Goal: Task Accomplishment & Management: Complete application form

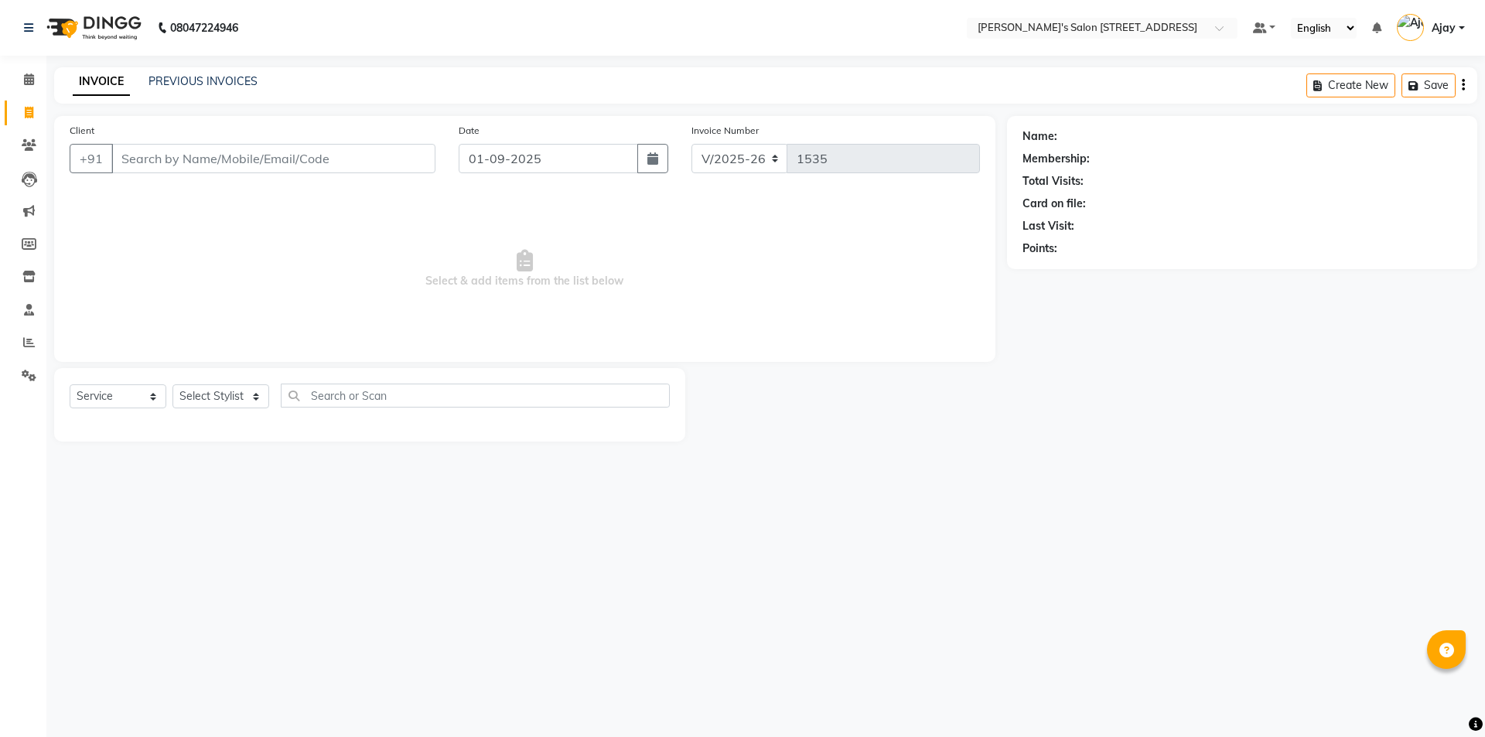
select select "7773"
select select "service"
click at [338, 447] on main "INVOICE PREVIOUS INVOICES Create New Save Client +91 Date [DATE] Invoice Number…" at bounding box center [765, 266] width 1439 height 398
click at [1074, 461] on main "INVOICE PREVIOUS INVOICES Create New Save Client +91 Date [DATE] Invoice Number…" at bounding box center [765, 266] width 1439 height 398
click at [166, 75] on link "PREVIOUS INVOICES" at bounding box center [203, 81] width 109 height 14
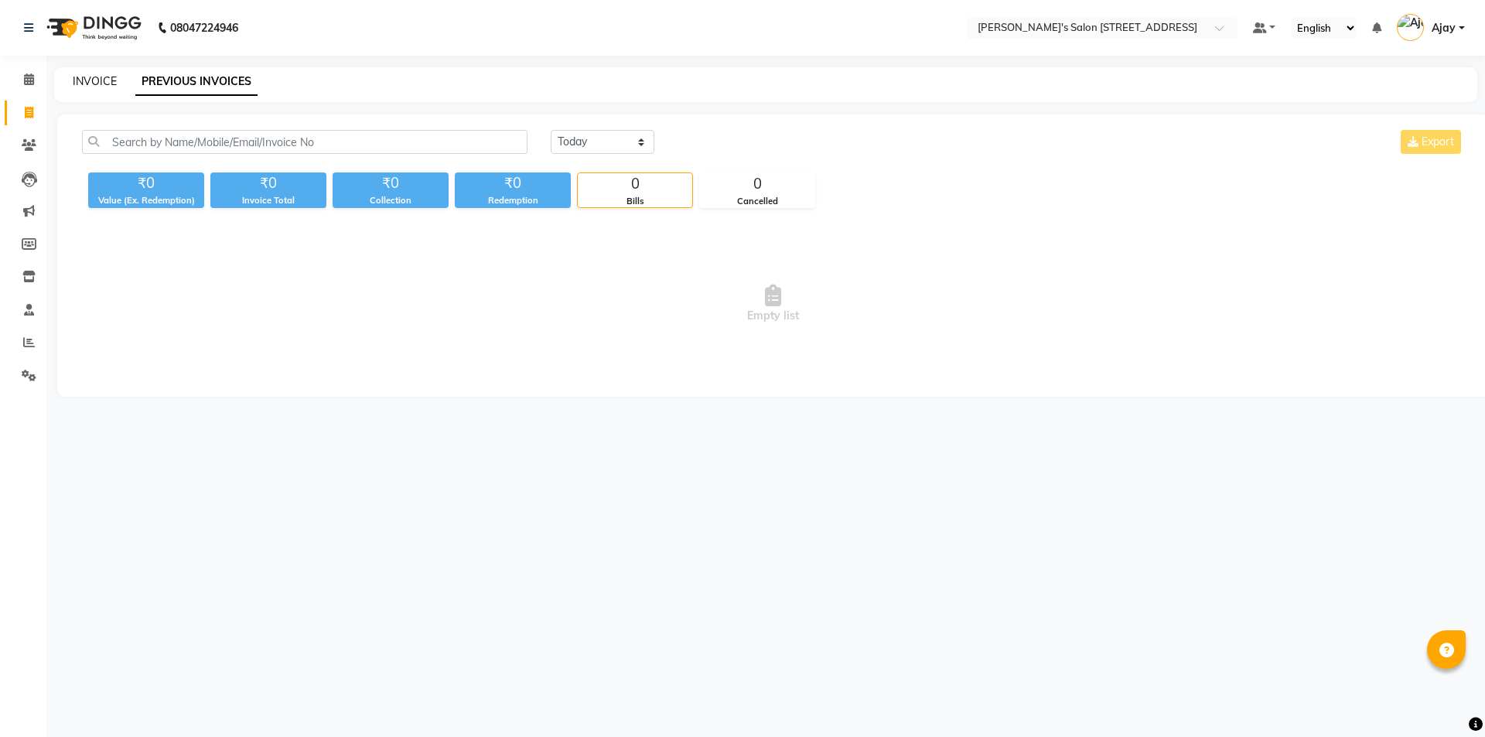
click at [94, 77] on link "INVOICE" at bounding box center [95, 81] width 44 height 14
select select "service"
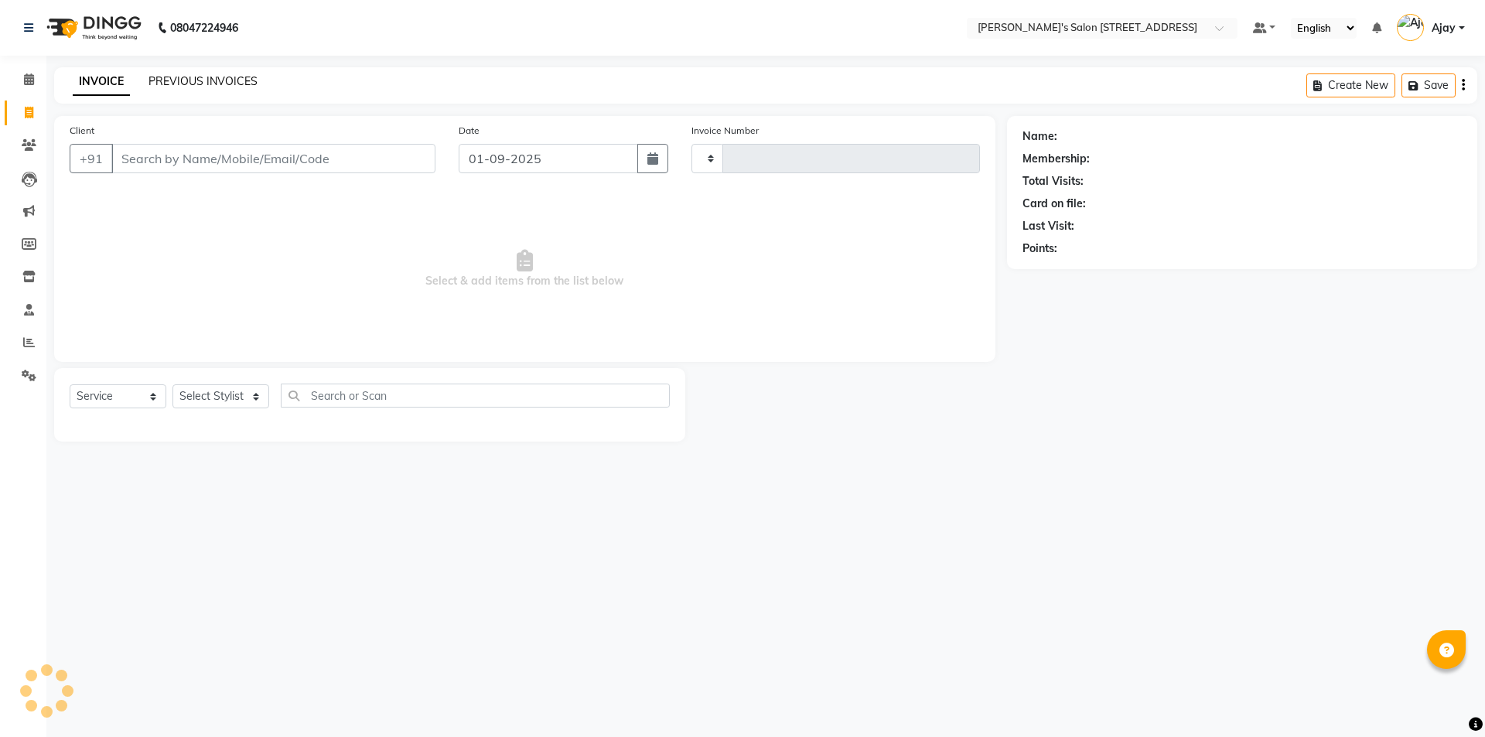
type input "1535"
select select "7773"
click at [226, 79] on link "PREVIOUS INVOICES" at bounding box center [203, 81] width 109 height 14
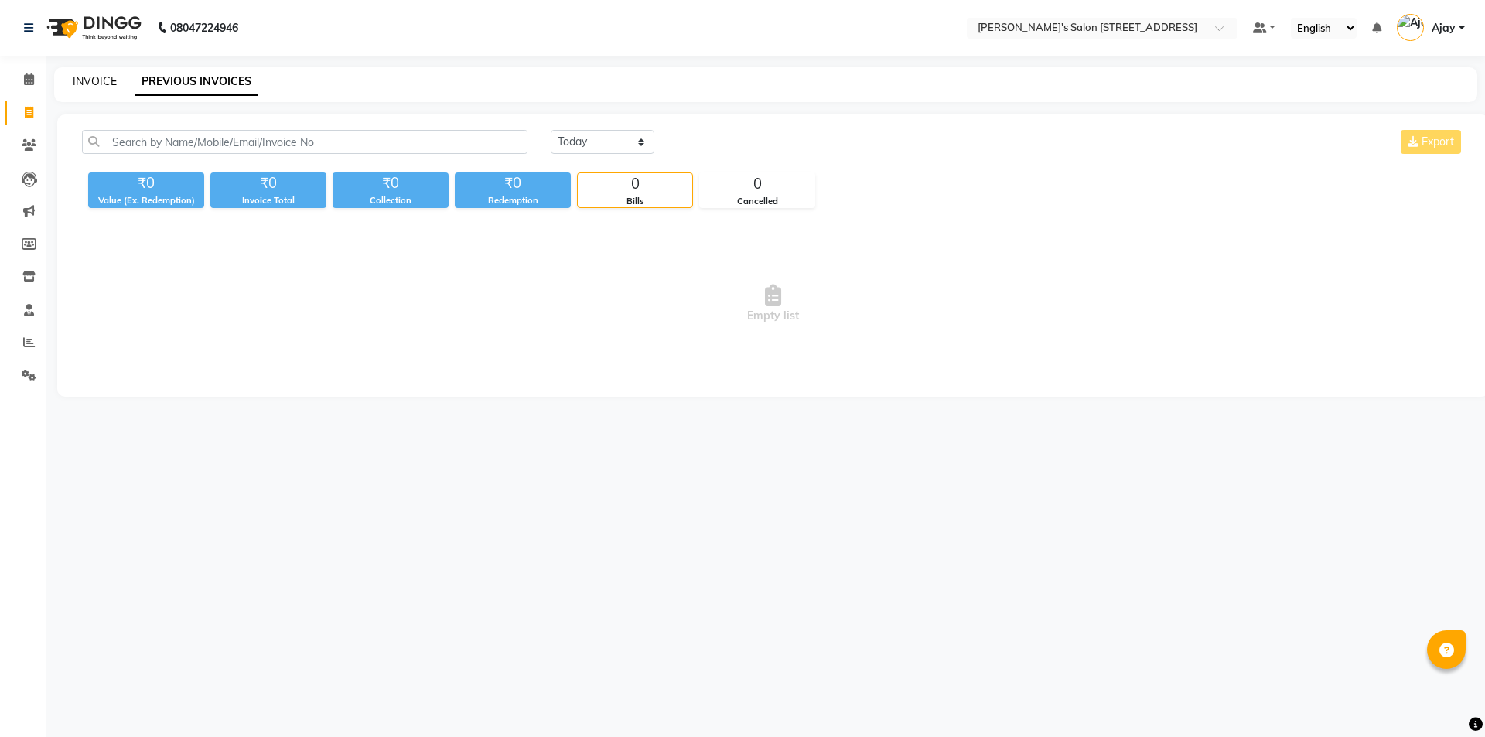
click at [92, 78] on link "INVOICE" at bounding box center [95, 81] width 44 height 14
select select "service"
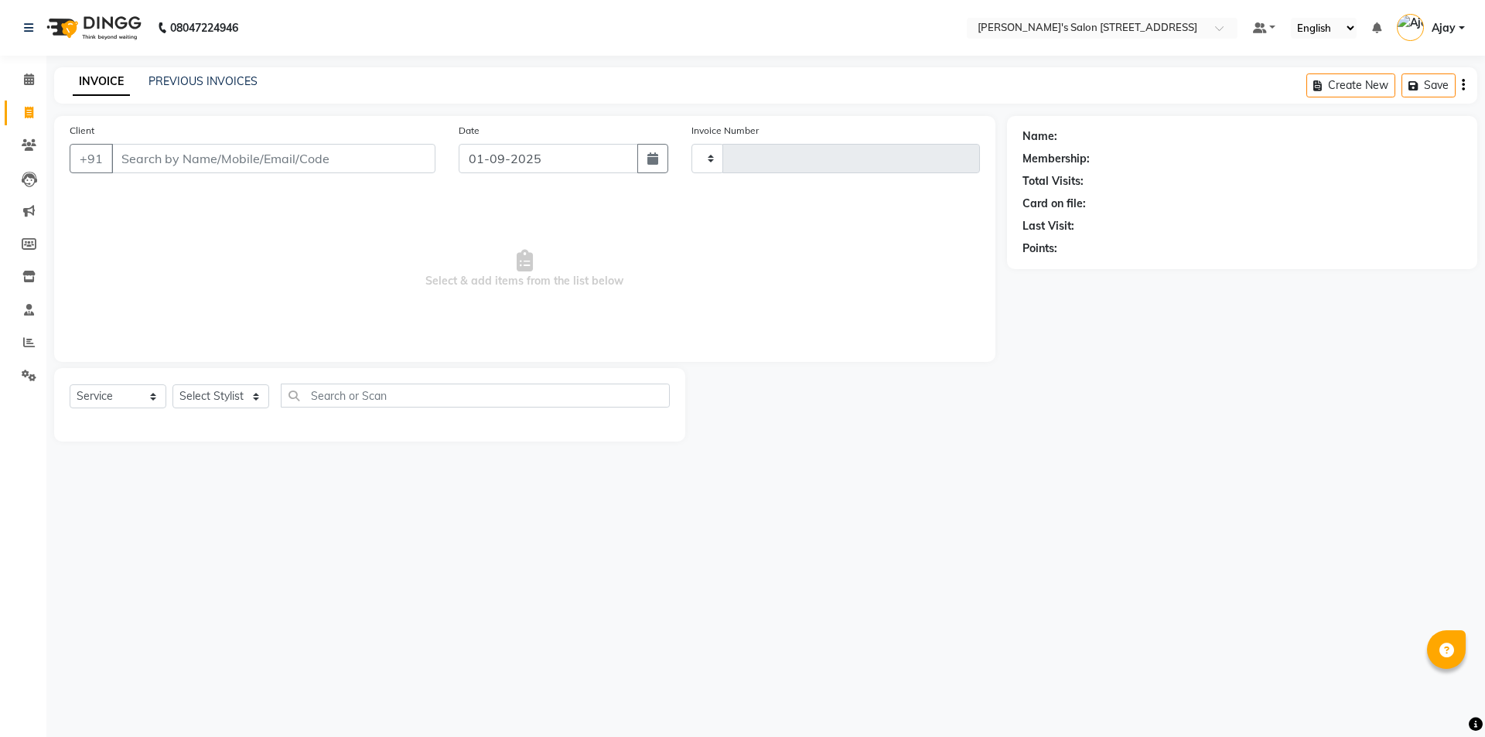
type input "1535"
select select "7773"
click at [183, 80] on link "PREVIOUS INVOICES" at bounding box center [203, 81] width 109 height 14
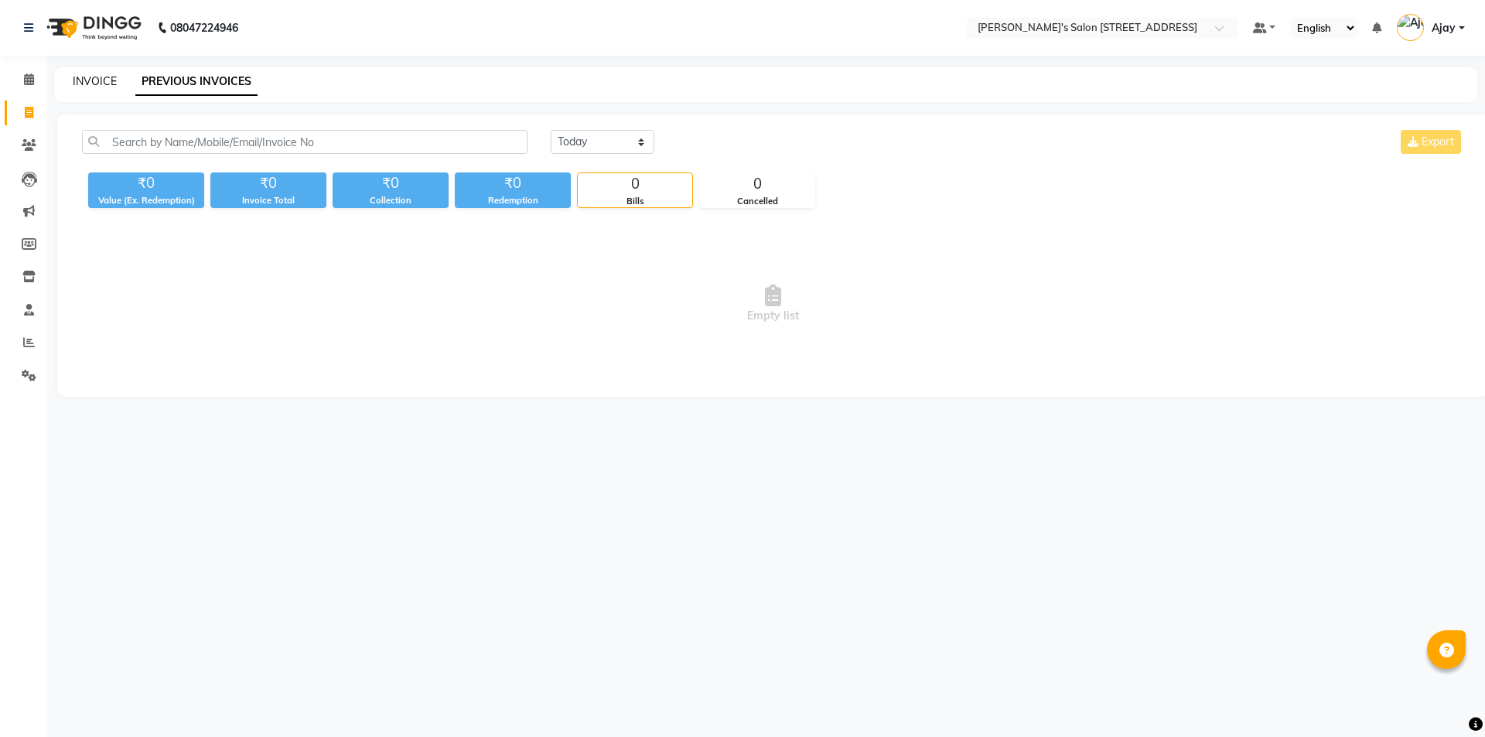
click at [97, 80] on link "INVOICE" at bounding box center [95, 81] width 44 height 14
select select "7773"
select select "service"
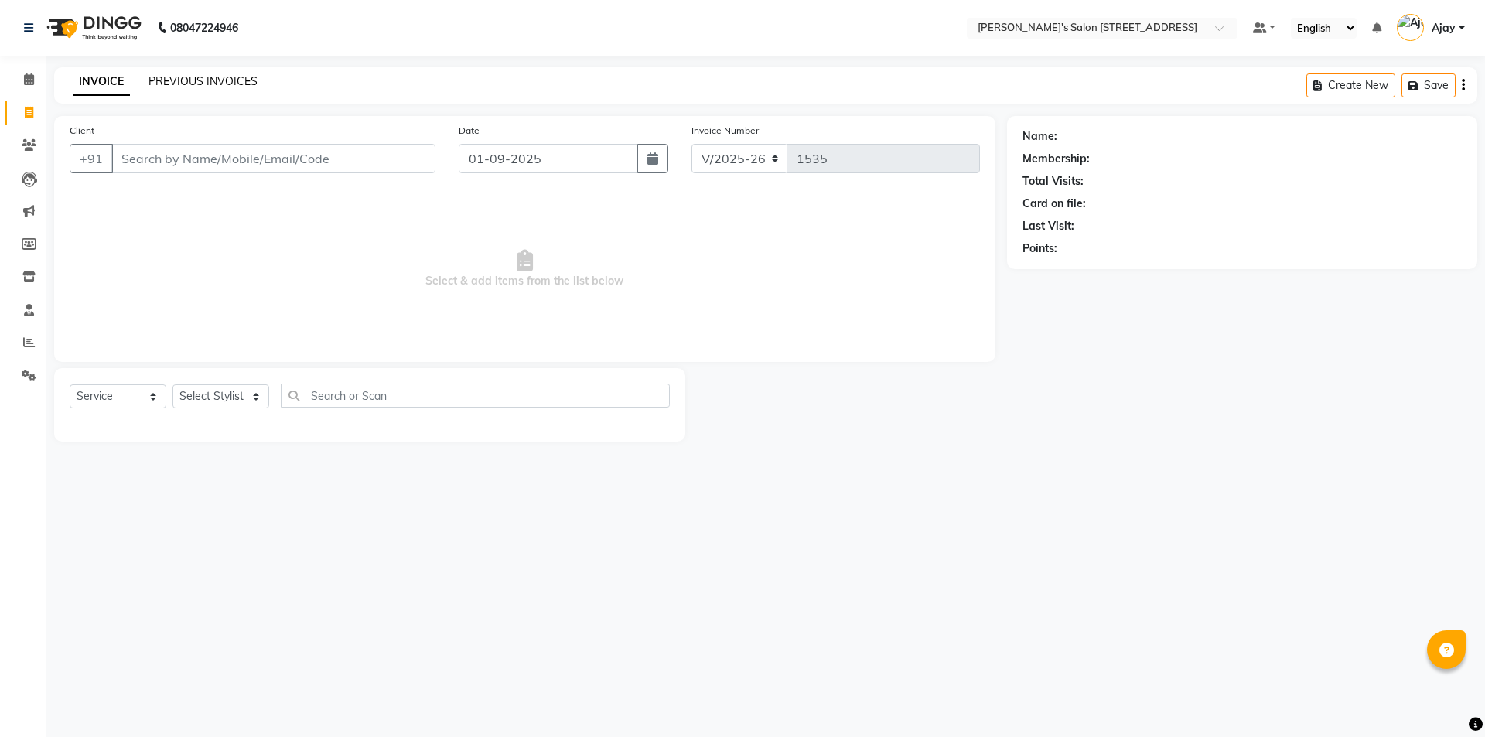
click at [186, 78] on link "PREVIOUS INVOICES" at bounding box center [203, 81] width 109 height 14
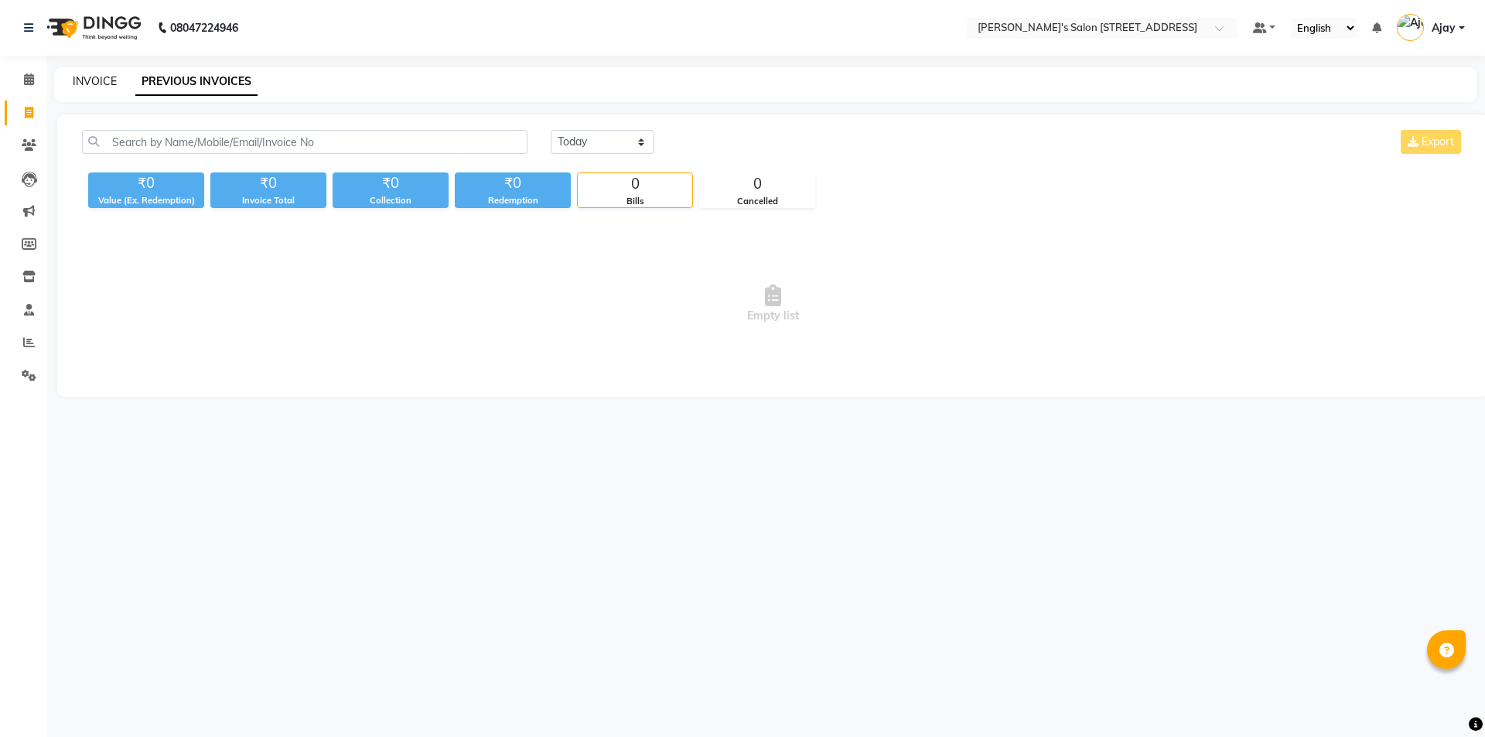
click at [94, 77] on link "INVOICE" at bounding box center [95, 81] width 44 height 14
select select "service"
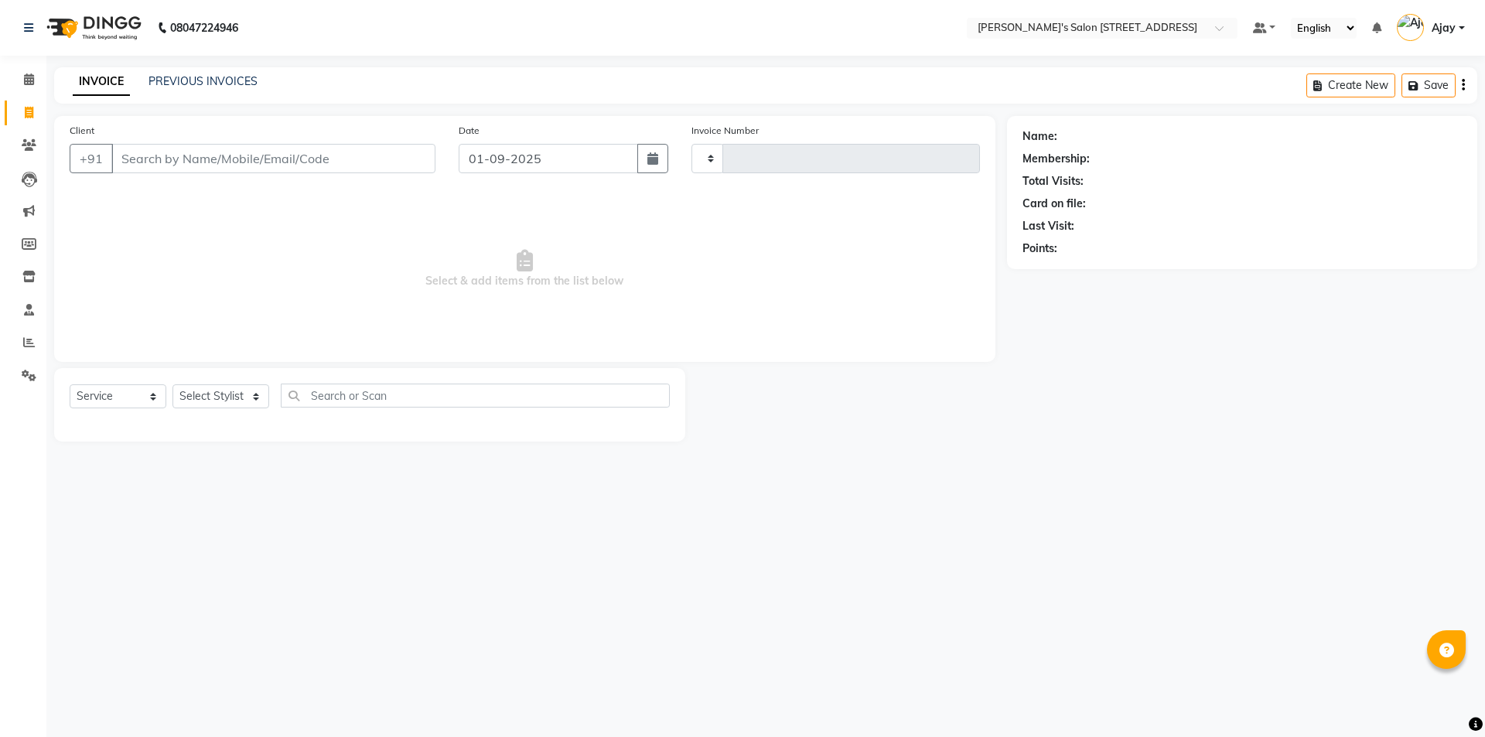
type input "1535"
select select "7773"
click at [182, 77] on link "PREVIOUS INVOICES" at bounding box center [203, 81] width 109 height 14
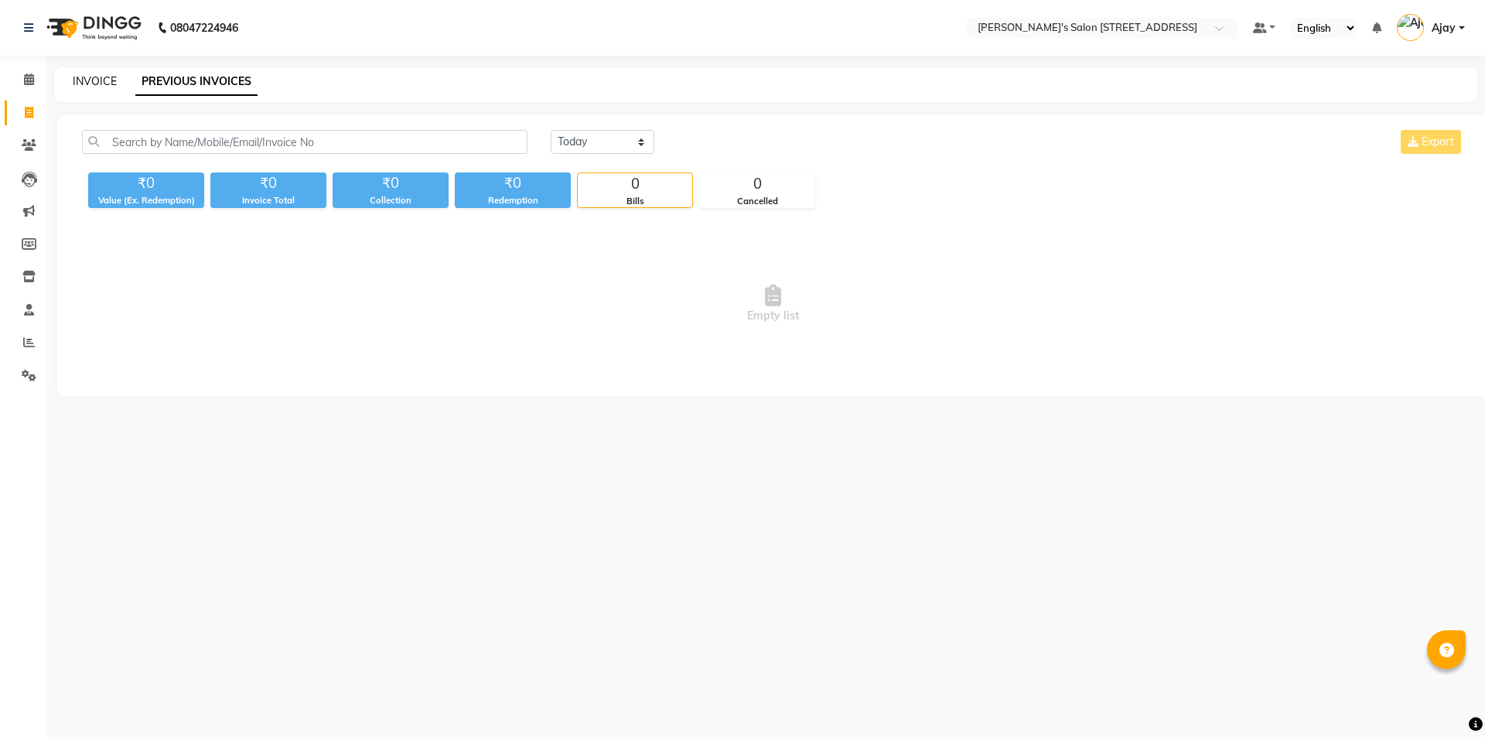
click at [96, 79] on link "INVOICE" at bounding box center [95, 81] width 44 height 14
select select "7773"
select select "service"
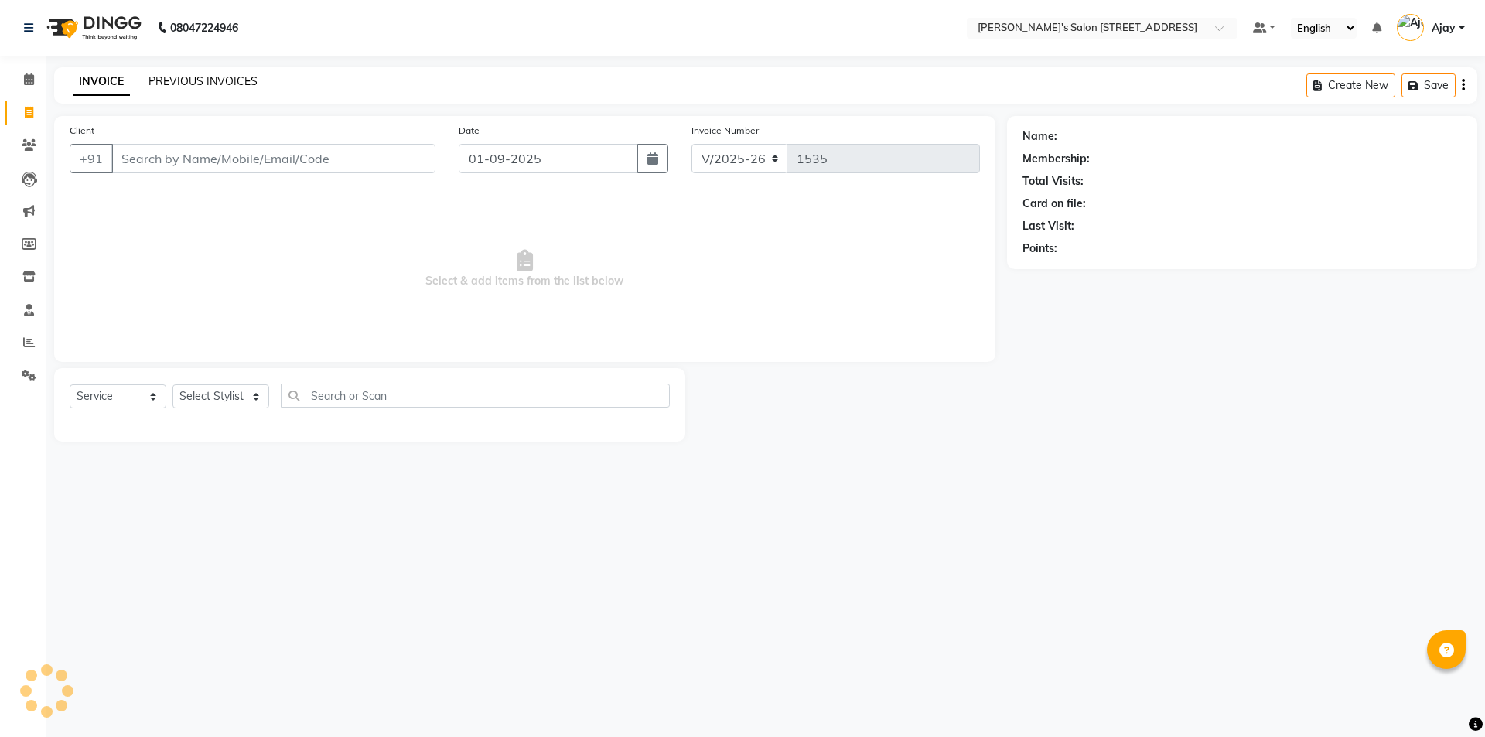
click at [179, 79] on link "PREVIOUS INVOICES" at bounding box center [203, 81] width 109 height 14
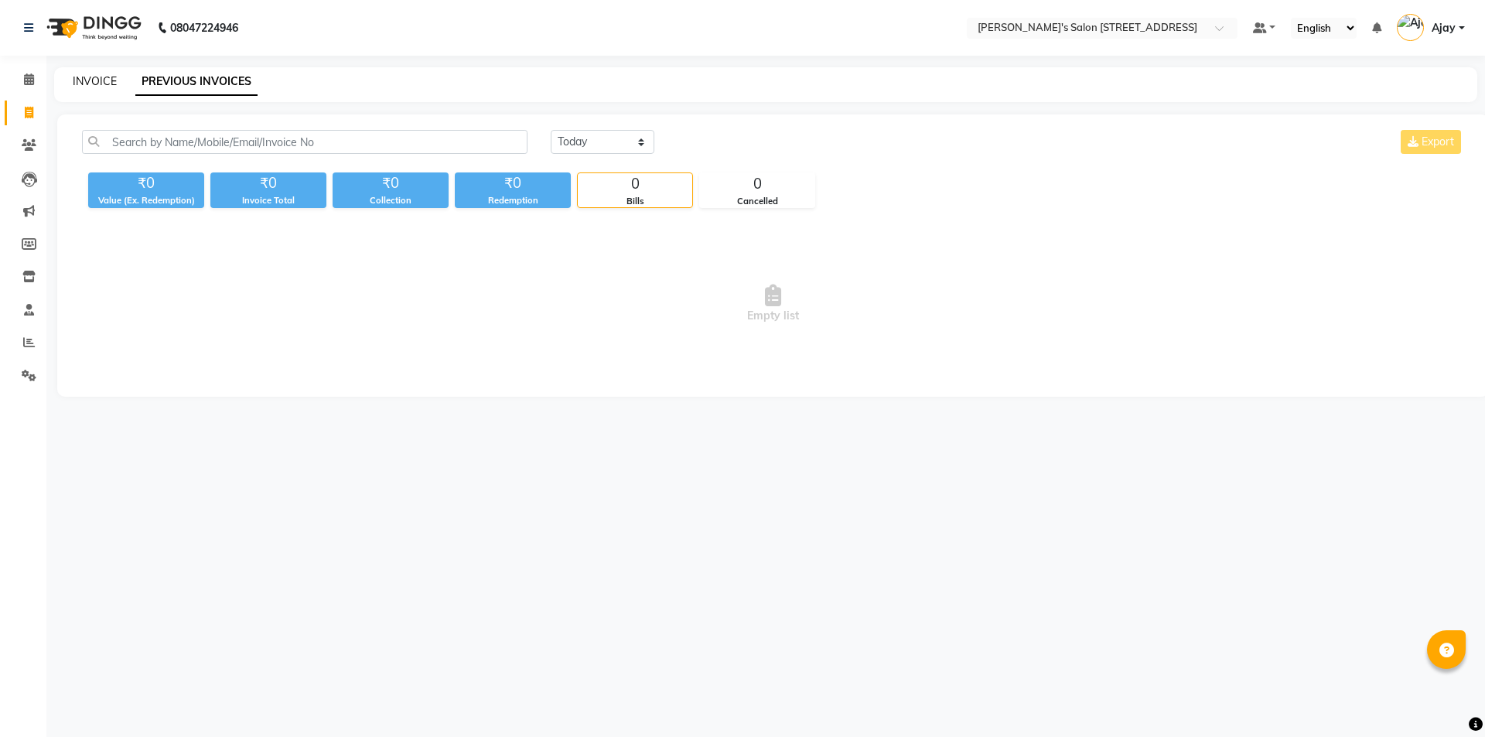
click at [95, 77] on link "INVOICE" at bounding box center [95, 81] width 44 height 14
select select "7773"
select select "service"
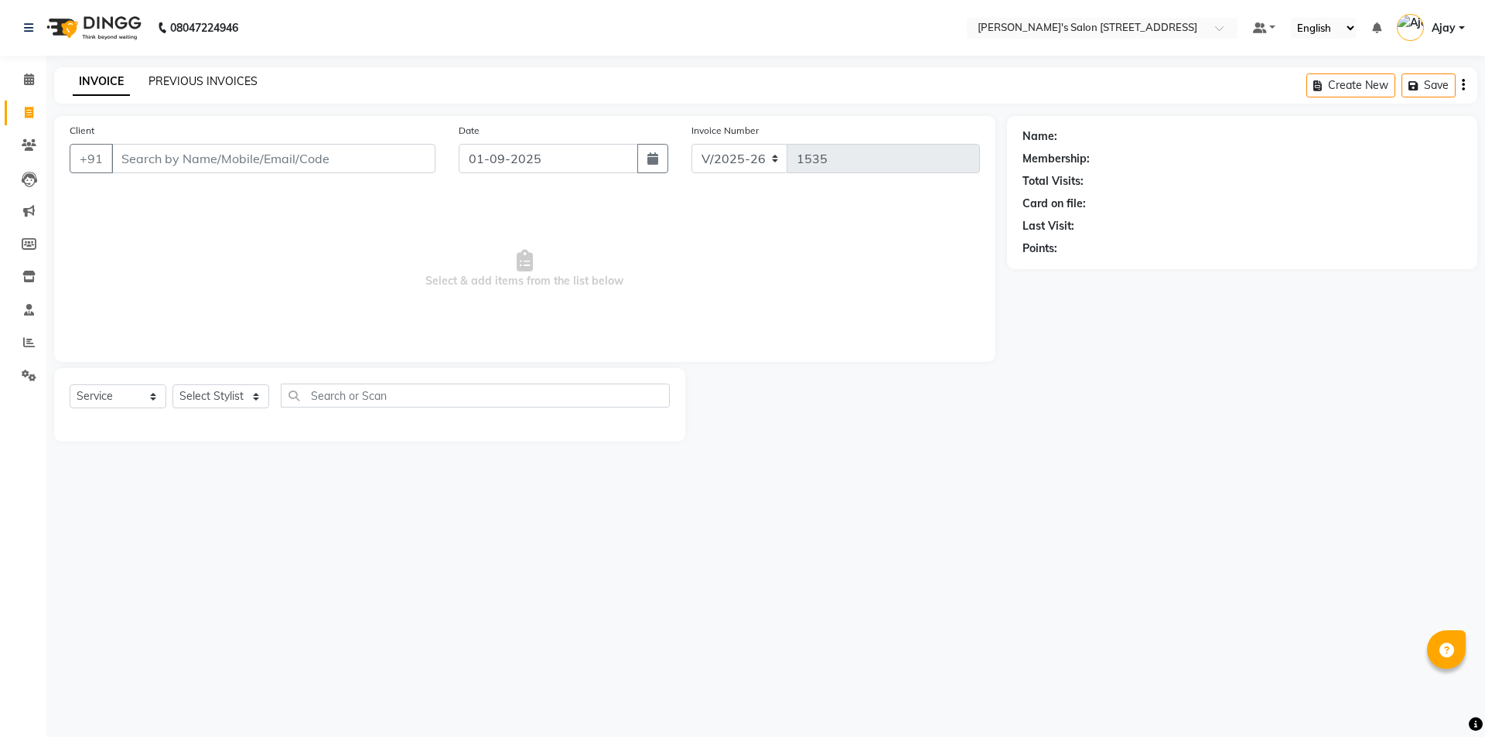
click at [216, 75] on link "PREVIOUS INVOICES" at bounding box center [203, 81] width 109 height 14
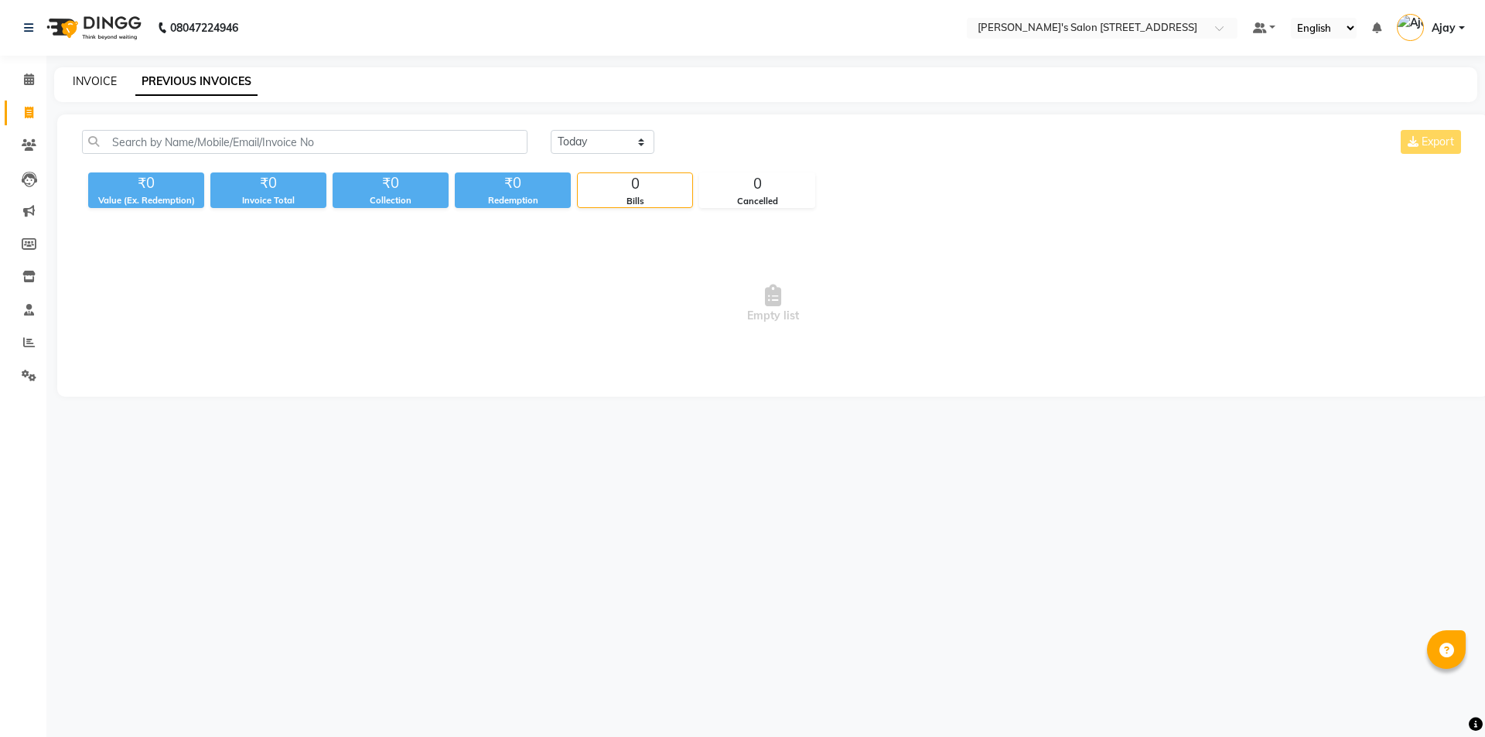
click at [99, 80] on link "INVOICE" at bounding box center [95, 81] width 44 height 14
select select "7773"
select select "service"
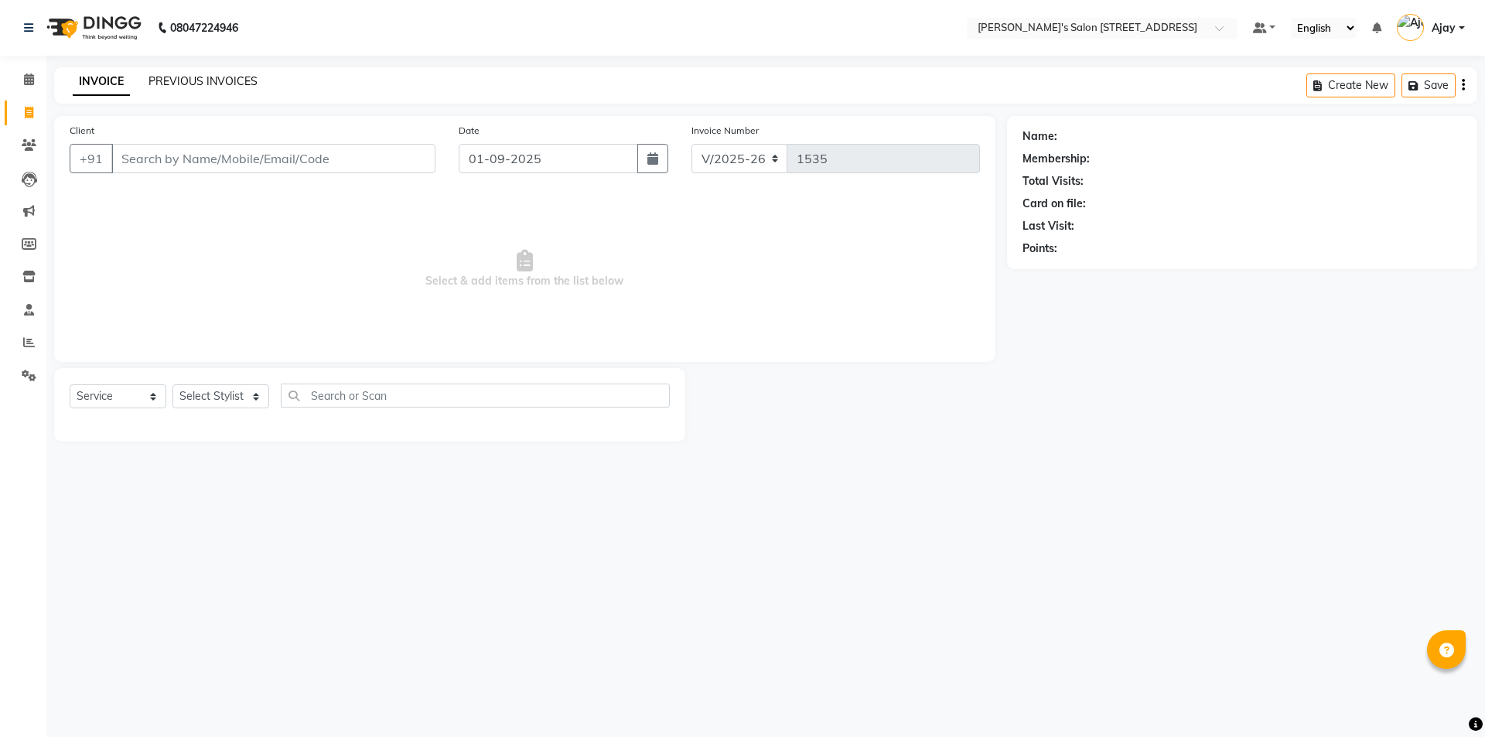
click at [187, 84] on link "PREVIOUS INVOICES" at bounding box center [203, 81] width 109 height 14
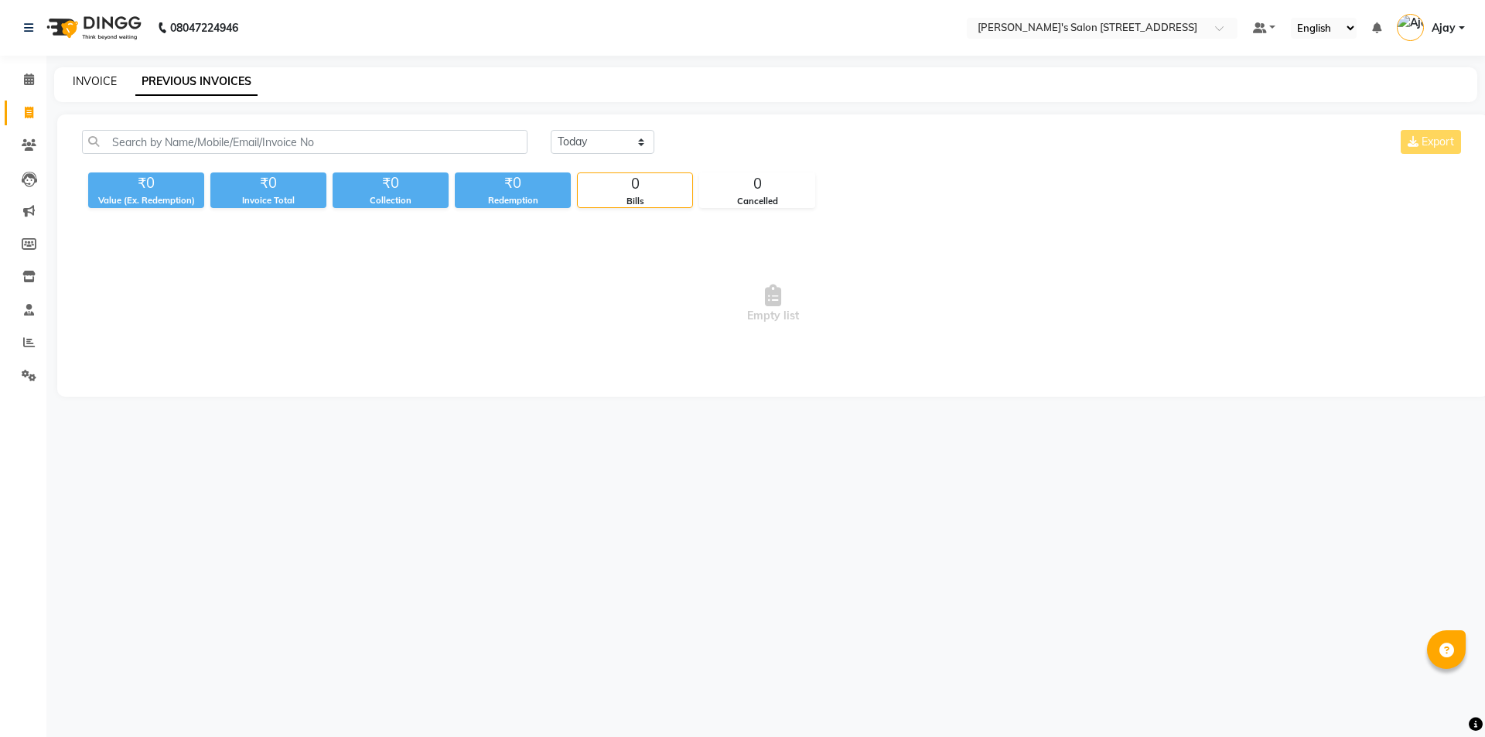
click at [101, 82] on link "INVOICE" at bounding box center [95, 81] width 44 height 14
select select "7773"
select select "service"
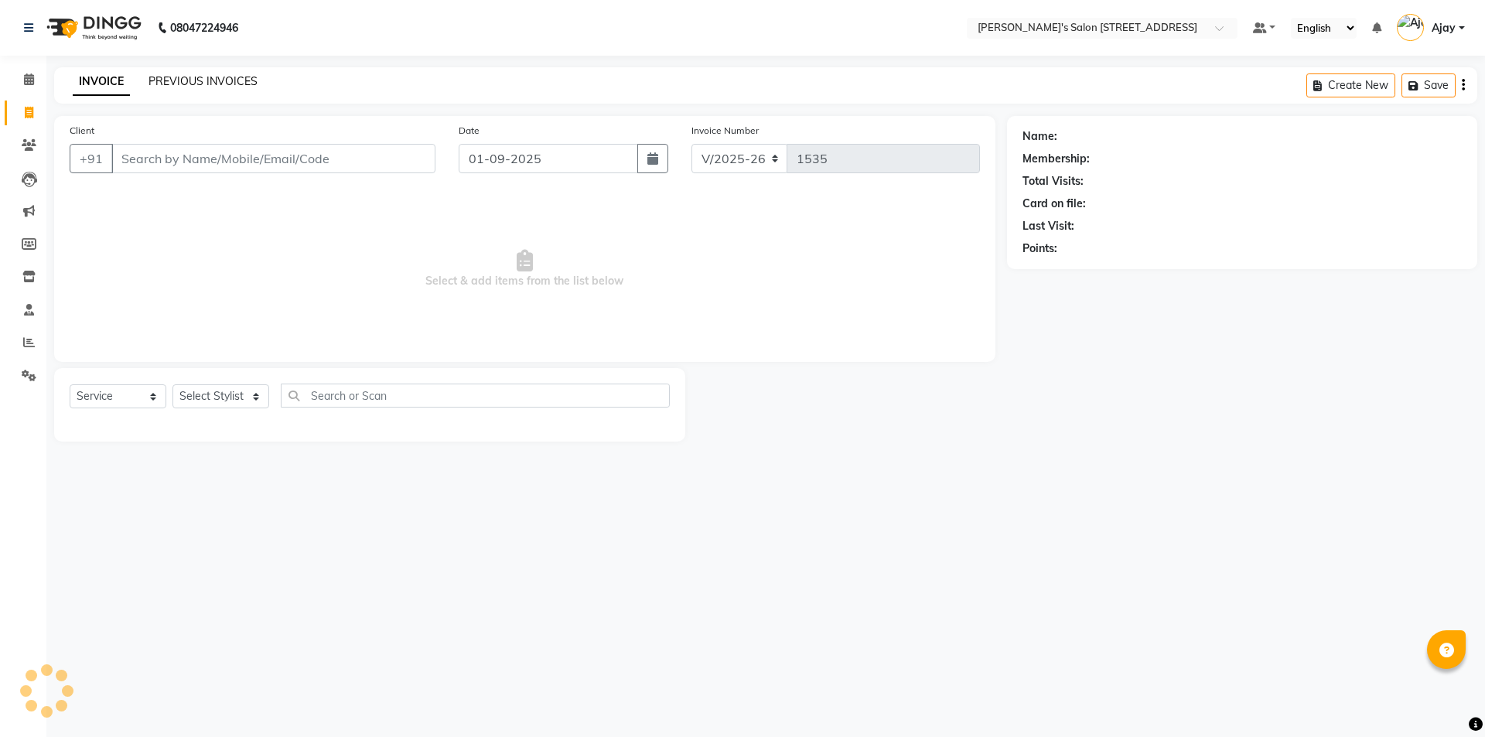
click at [161, 82] on link "PREVIOUS INVOICES" at bounding box center [203, 81] width 109 height 14
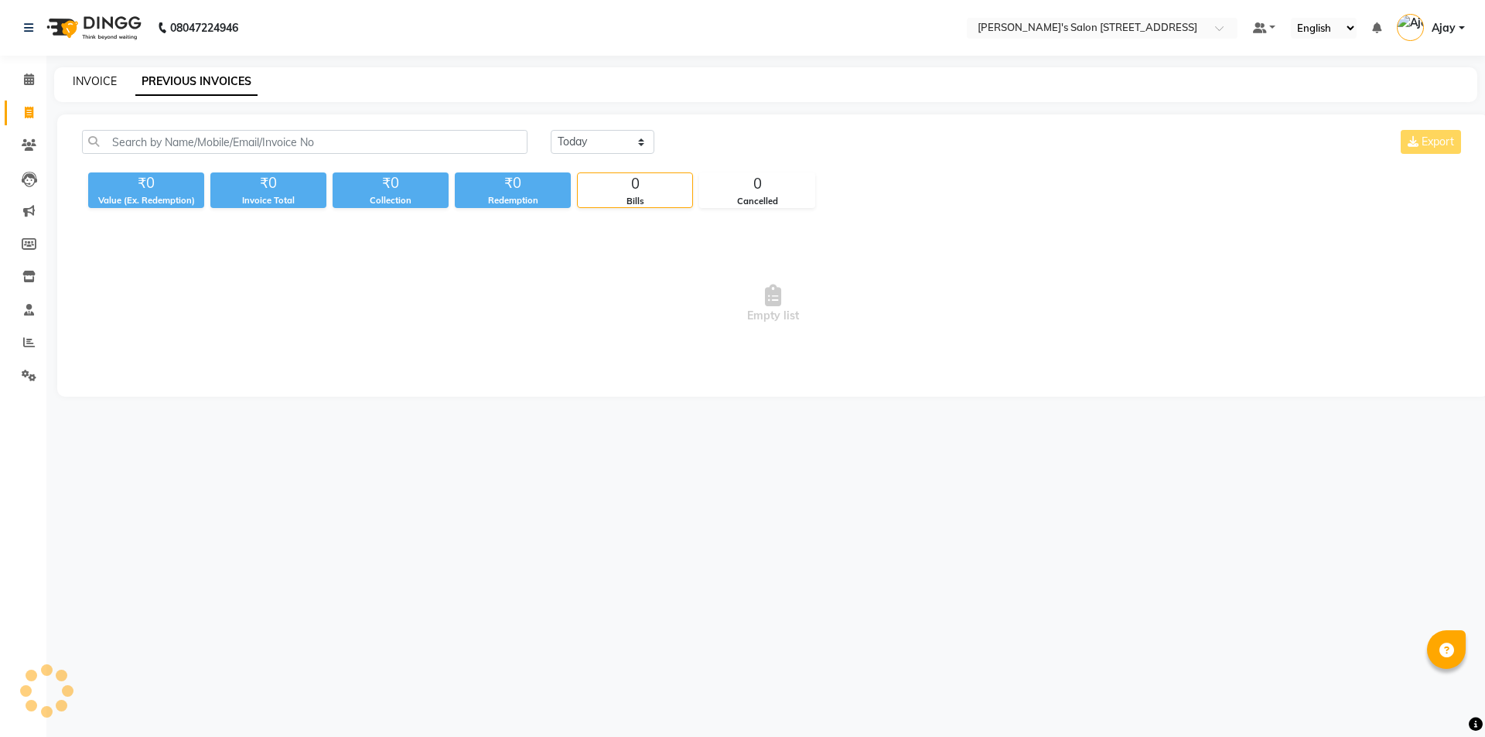
click at [101, 77] on link "INVOICE" at bounding box center [95, 81] width 44 height 14
select select "7773"
select select "service"
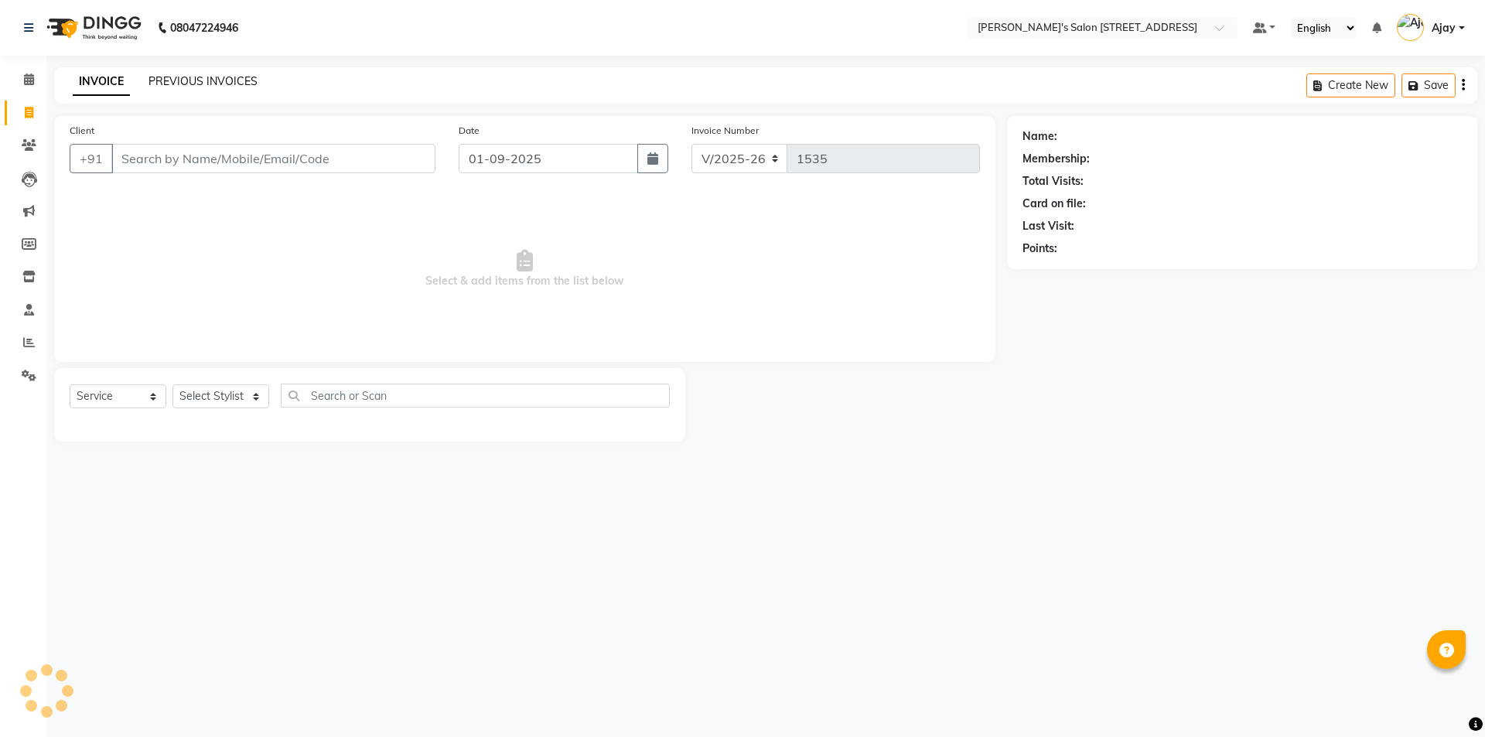
click at [181, 74] on link "PREVIOUS INVOICES" at bounding box center [203, 81] width 109 height 14
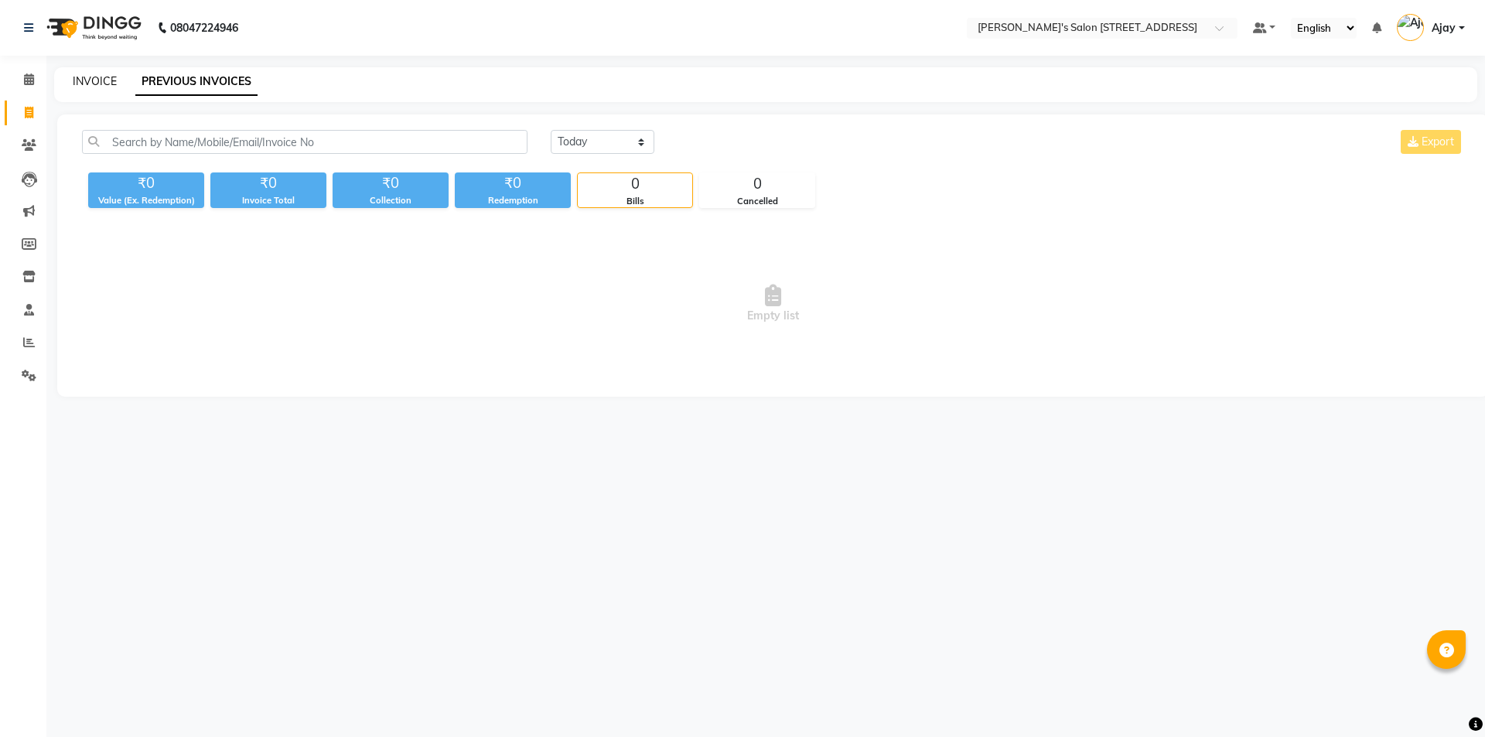
click at [101, 80] on link "INVOICE" at bounding box center [95, 81] width 44 height 14
select select "7773"
select select "service"
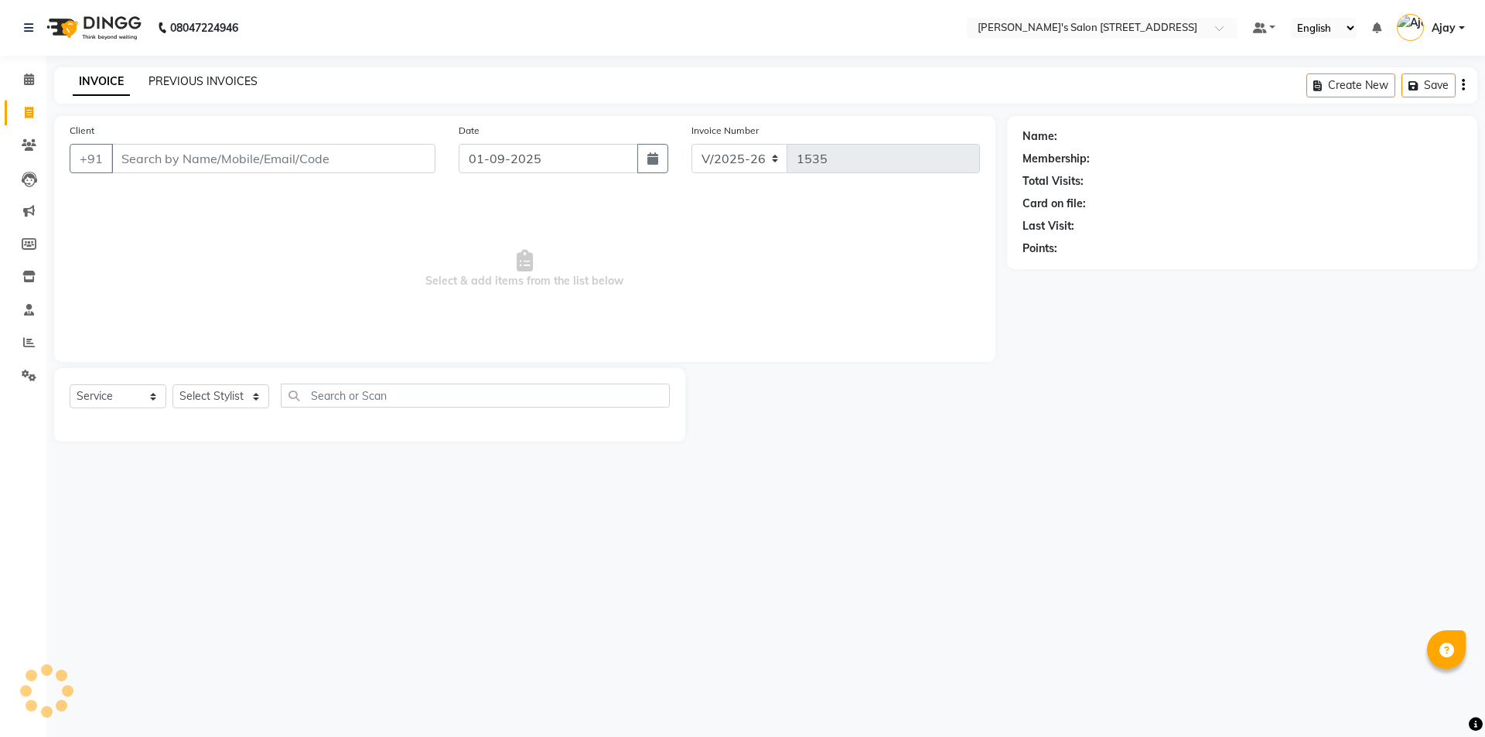
click at [182, 80] on link "PREVIOUS INVOICES" at bounding box center [203, 81] width 109 height 14
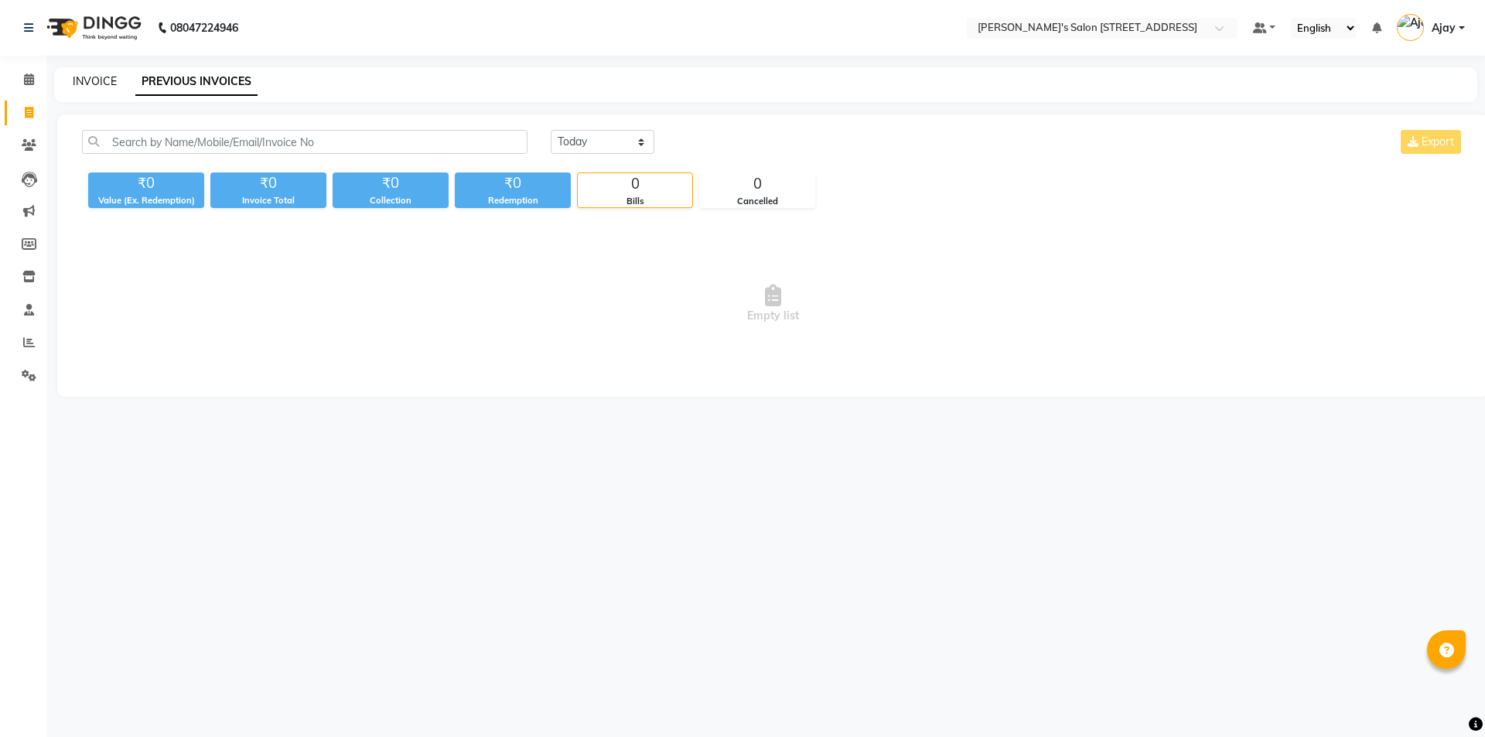
click at [94, 78] on link "INVOICE" at bounding box center [95, 81] width 44 height 14
select select "7773"
select select "service"
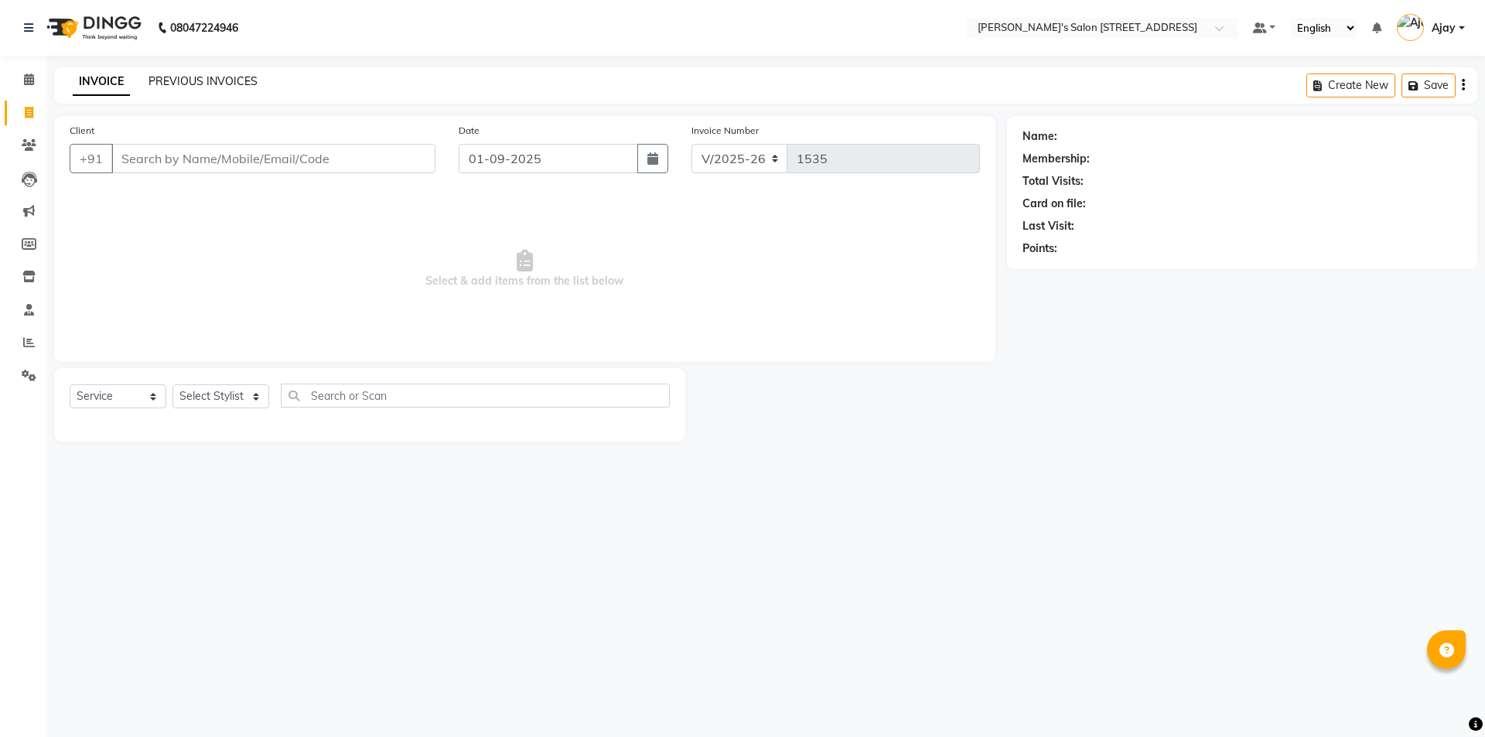
click at [182, 79] on link "PREVIOUS INVOICES" at bounding box center [203, 81] width 109 height 14
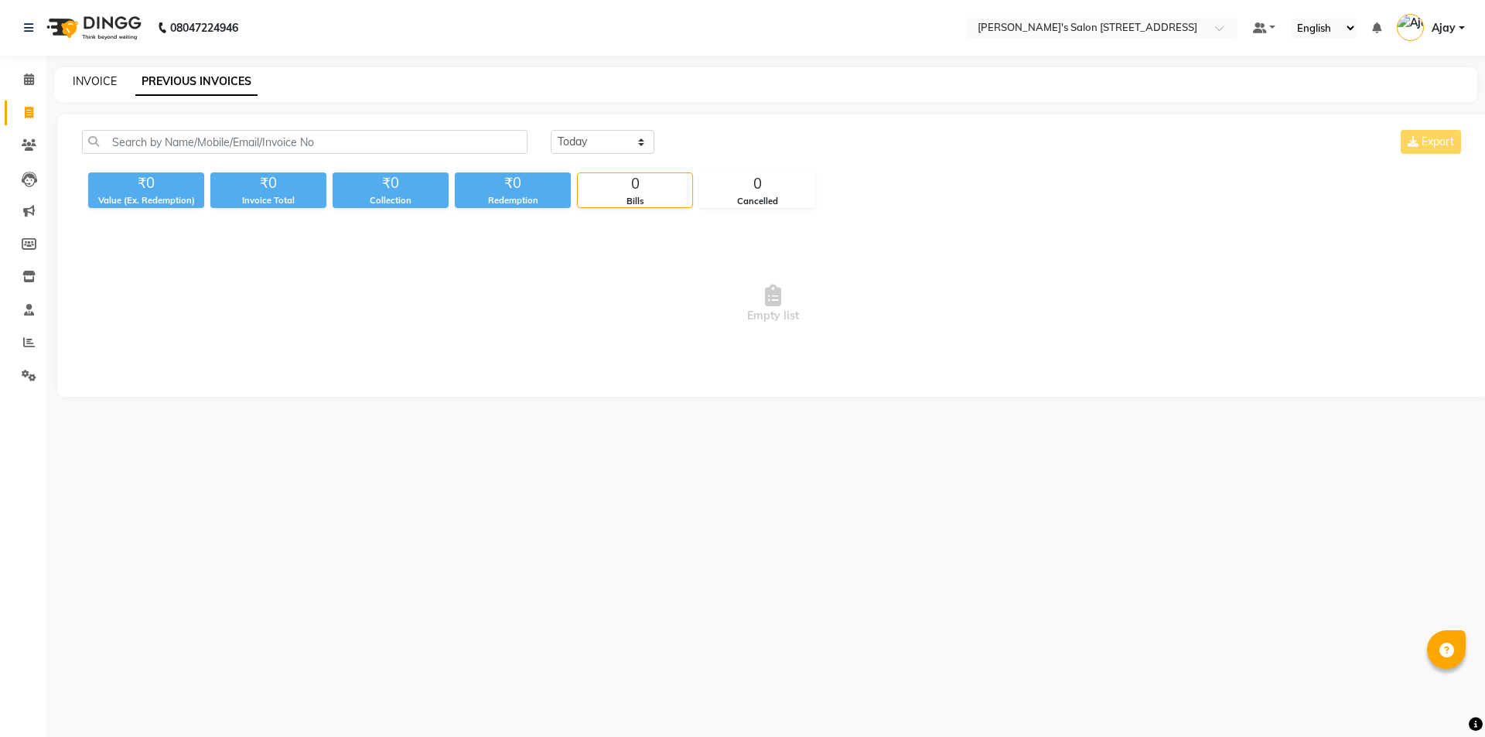
click at [96, 79] on link "INVOICE" at bounding box center [95, 81] width 44 height 14
select select "7773"
select select "service"
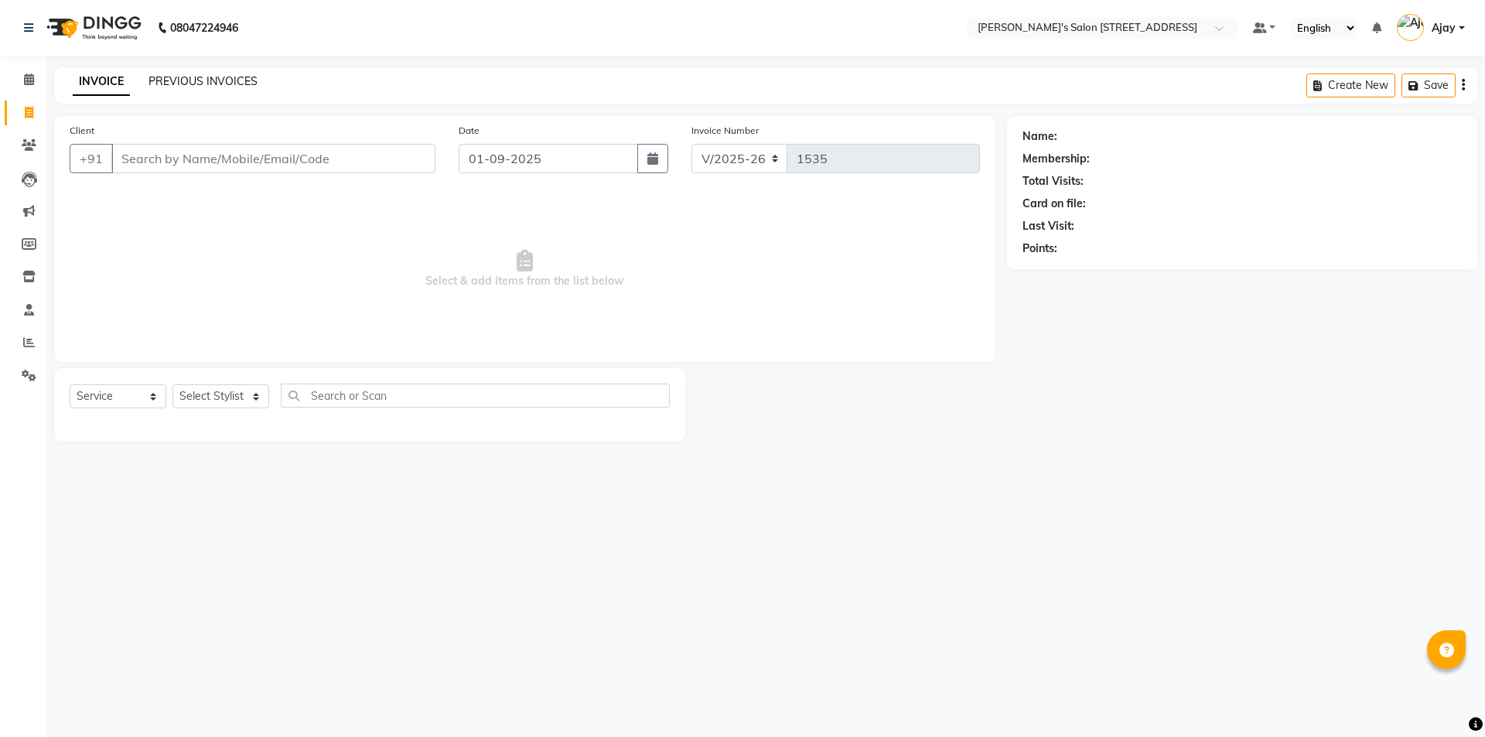
click at [185, 79] on link "PREVIOUS INVOICES" at bounding box center [203, 81] width 109 height 14
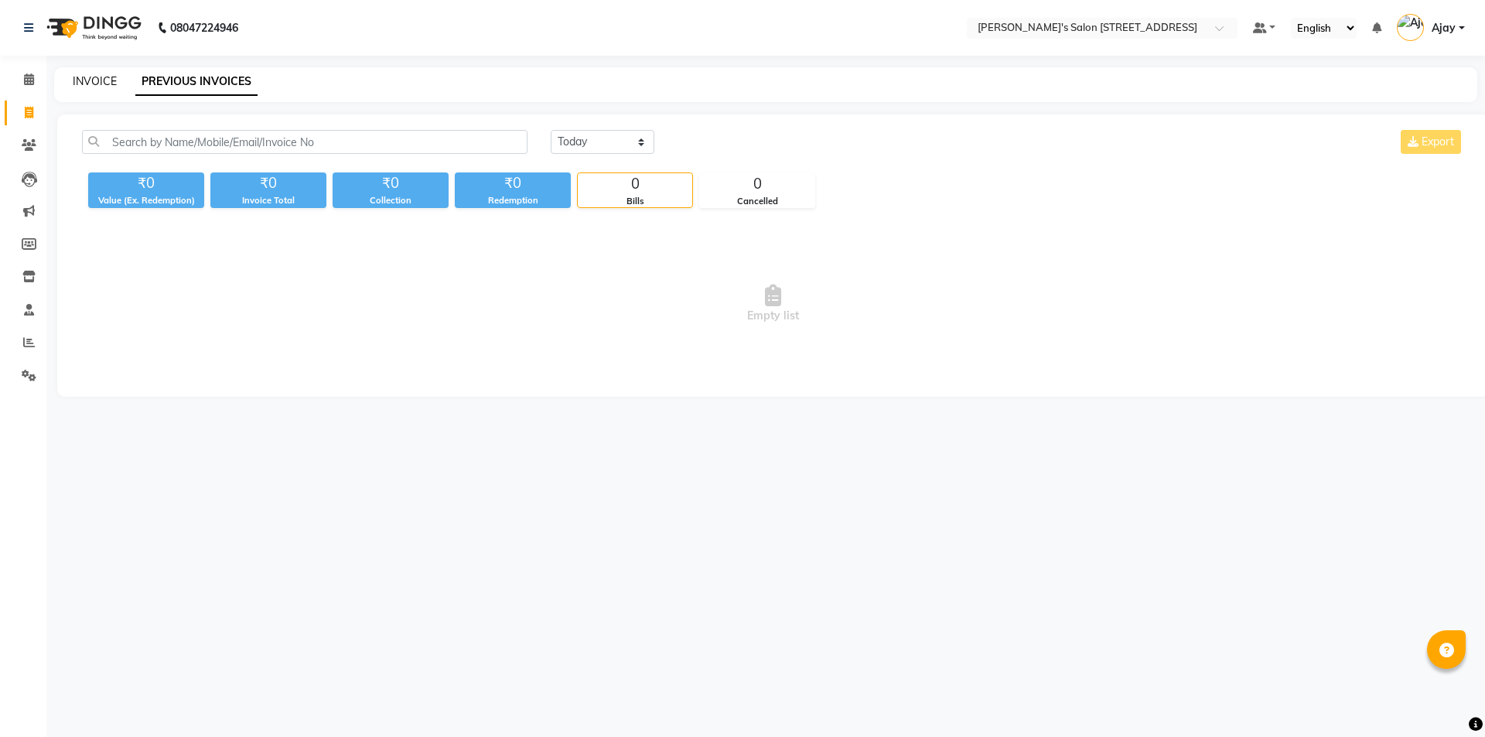
click at [92, 78] on link "INVOICE" at bounding box center [95, 81] width 44 height 14
select select "service"
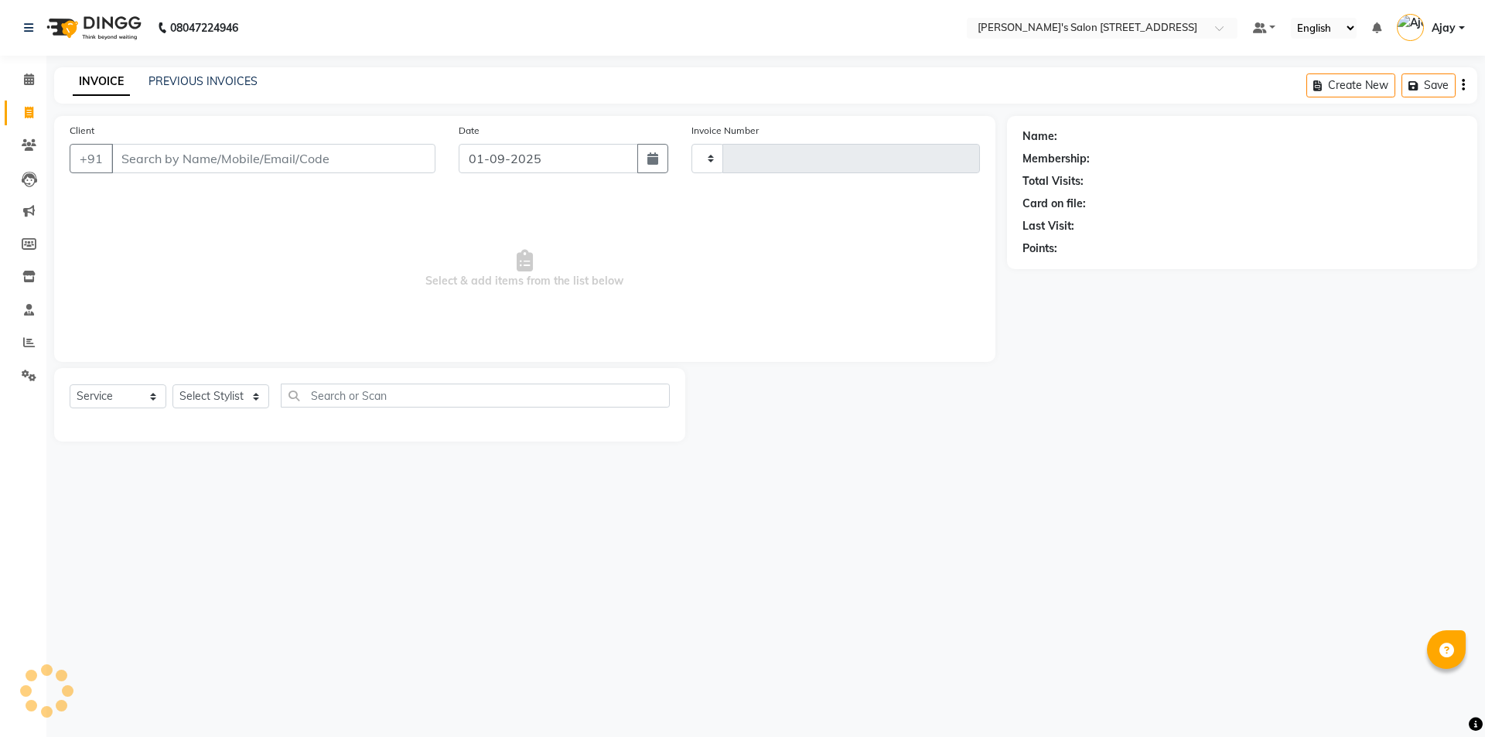
type input "1535"
select select "7773"
click at [184, 77] on link "PREVIOUS INVOICES" at bounding box center [203, 81] width 109 height 14
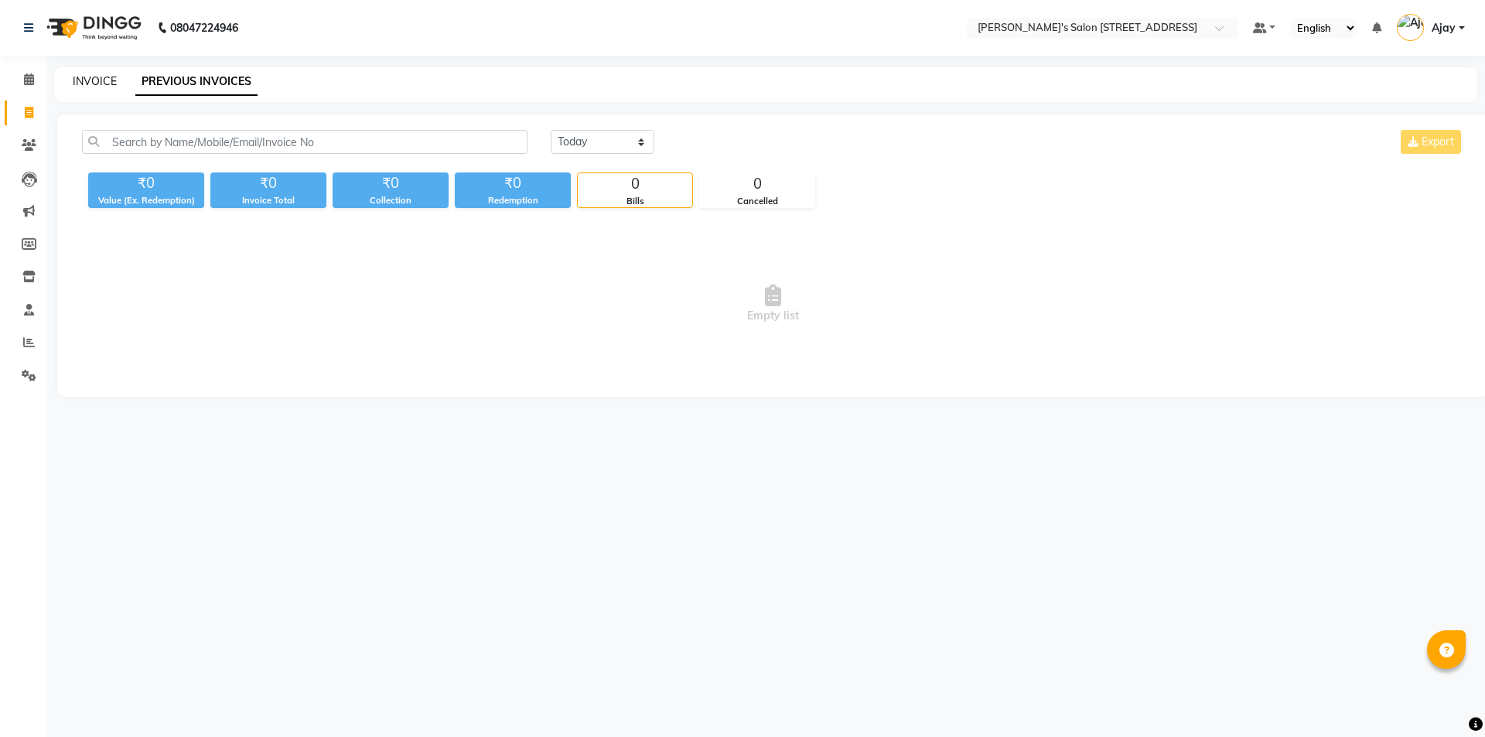
click at [102, 77] on link "INVOICE" at bounding box center [95, 81] width 44 height 14
select select "service"
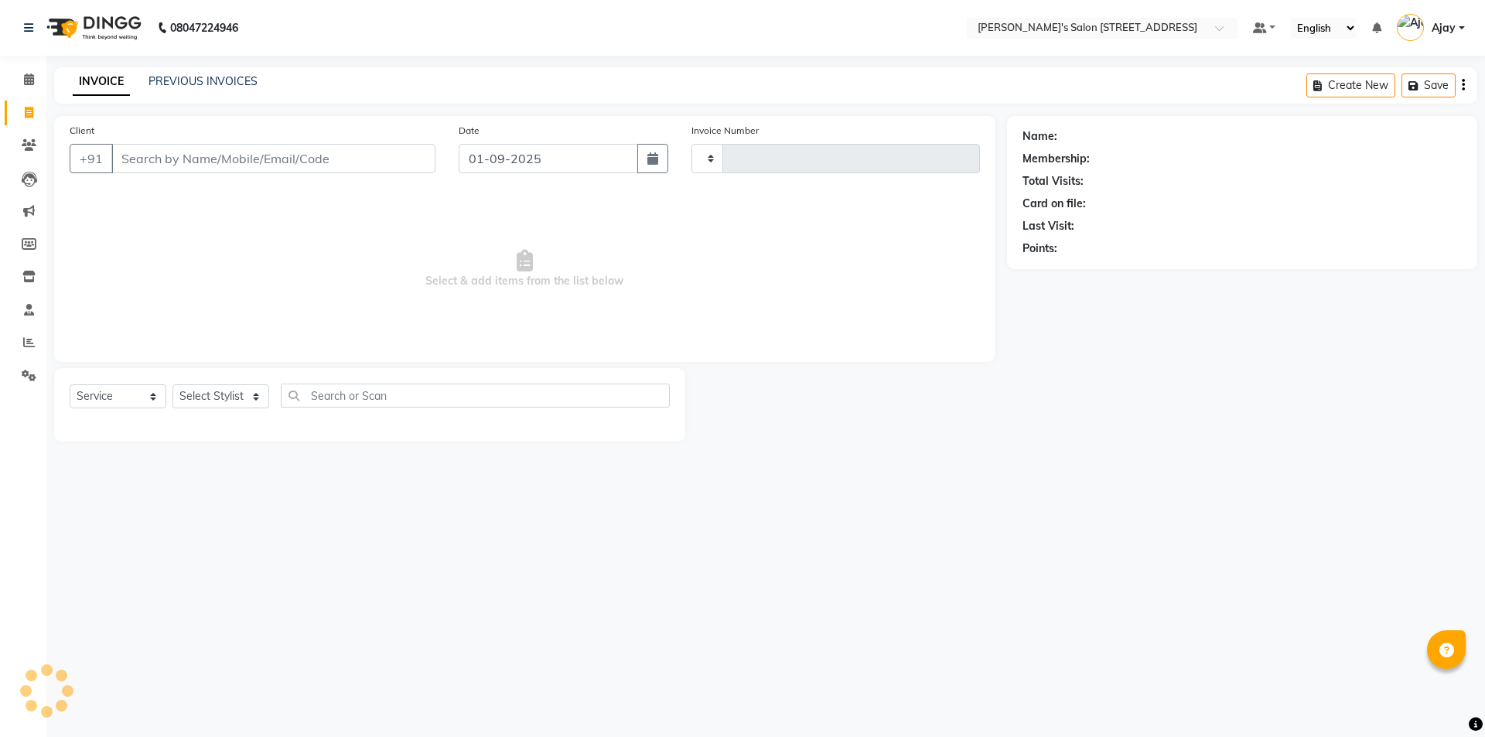
type input "1535"
select select "7773"
